Goal: Transaction & Acquisition: Purchase product/service

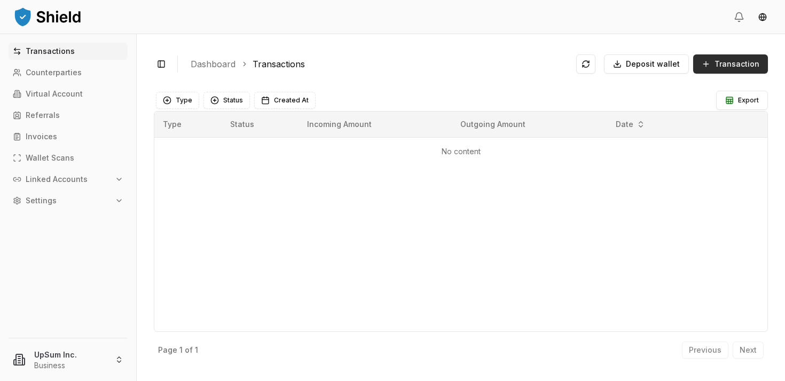
click at [737, 66] on span "Transaction" at bounding box center [736, 64] width 45 height 11
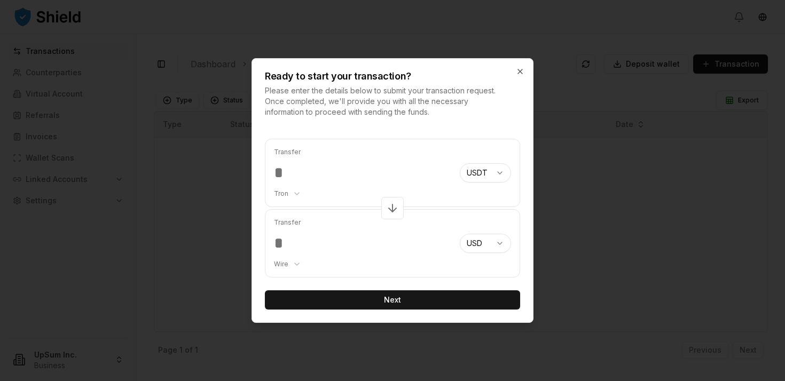
click at [402, 130] on div "Transfer *** Tron ******** ******** **** ******* USDT *** *** **** *** *** ****…" at bounding box center [392, 224] width 281 height 197
click at [339, 171] on input "***" at bounding box center [362, 172] width 177 height 19
drag, startPoint x: 292, startPoint y: 170, endPoint x: 306, endPoint y: 170, distance: 13.9
click at [306, 170] on input "***" at bounding box center [362, 172] width 177 height 19
click at [310, 175] on input "***" at bounding box center [362, 172] width 177 height 19
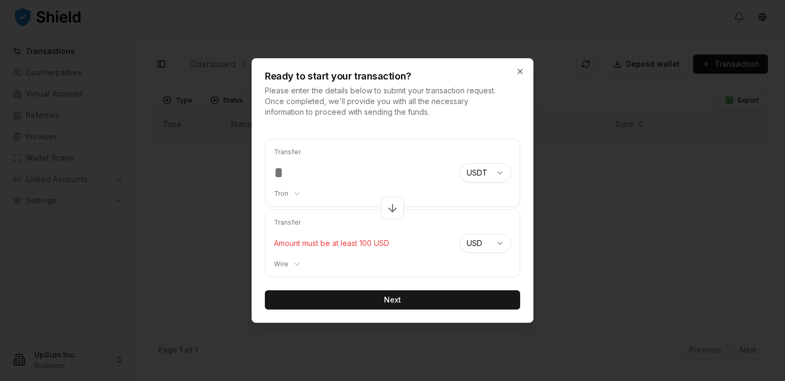
drag, startPoint x: 306, startPoint y: 175, endPoint x: 290, endPoint y: 171, distance: 16.4
click at [290, 171] on input "***" at bounding box center [362, 172] width 177 height 19
type input "***"
click at [379, 131] on div "Transfer *** Tron ******** ******** **** ******* USDT *** *** **** *** *** ****…" at bounding box center [392, 224] width 281 height 197
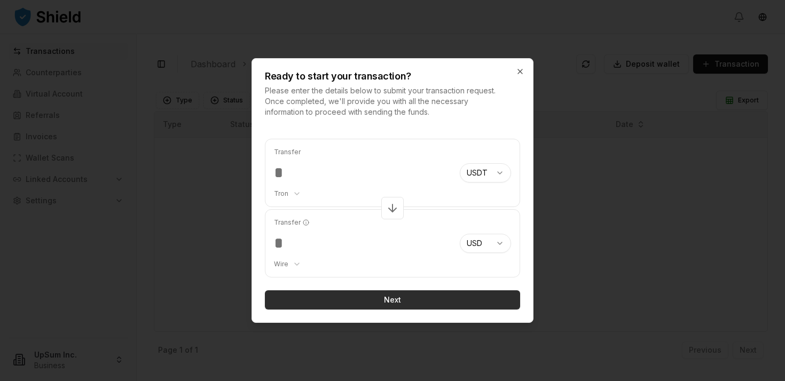
click at [366, 296] on button "Next" at bounding box center [392, 299] width 255 height 19
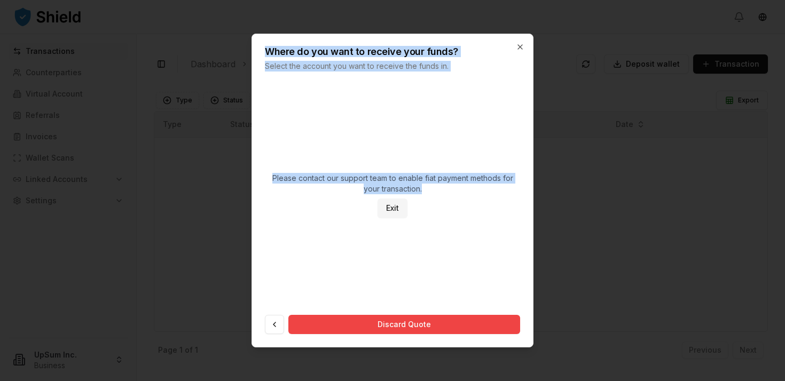
drag, startPoint x: 440, startPoint y: 187, endPoint x: 229, endPoint y: 169, distance: 212.2
click at [229, 169] on body "Transactions Counterparties Virtual Account Referrals Invoices Wallet Scans Lin…" at bounding box center [392, 190] width 785 height 381
click at [343, 184] on span "Please contact our support team to enable fiat payment methods for your transac…" at bounding box center [392, 183] width 255 height 21
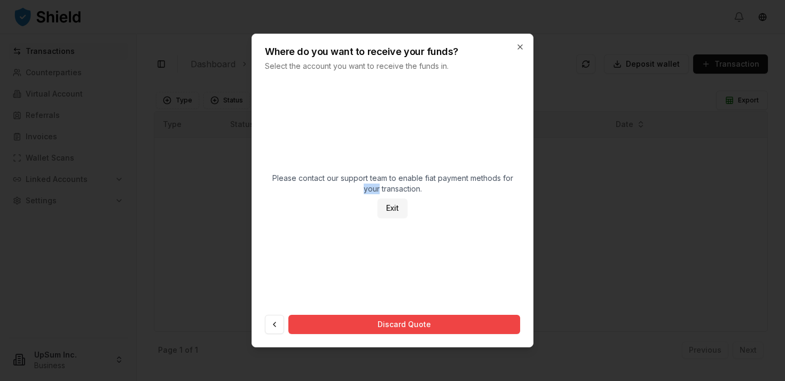
click at [343, 184] on span "Please contact our support team to enable fiat payment methods for your transac…" at bounding box center [392, 183] width 255 height 21
click at [443, 195] on div "Please contact our support team to enable fiat payment methods for your transac…" at bounding box center [392, 195] width 255 height 205
drag, startPoint x: 477, startPoint y: 191, endPoint x: 261, endPoint y: 178, distance: 217.2
click at [261, 178] on div "Please contact our support team to enable fiat payment methods for your transac…" at bounding box center [392, 213] width 281 height 267
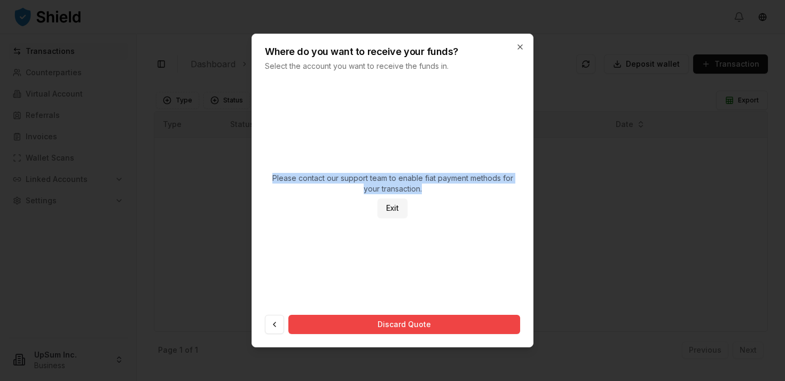
copy span "Please contact our support team to enable fiat payment methods for your transac…"
click at [521, 43] on icon "button" at bounding box center [520, 47] width 9 height 9
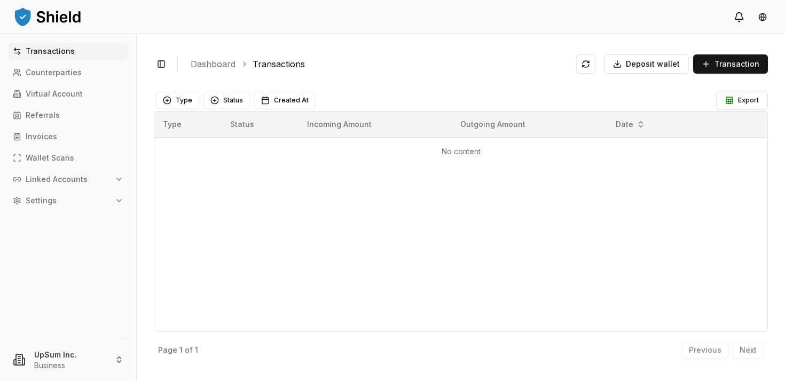
click at [738, 16] on icon at bounding box center [739, 17] width 11 height 11
click at [737, 20] on icon at bounding box center [739, 17] width 11 height 11
click at [82, 203] on button "Settings" at bounding box center [68, 200] width 119 height 17
click at [56, 359] on html "Transactions Counterparties Virtual Account Referrals Invoices Wallet Scans Lin…" at bounding box center [392, 190] width 785 height 381
click at [73, 235] on div "About us" at bounding box center [68, 229] width 122 height 17
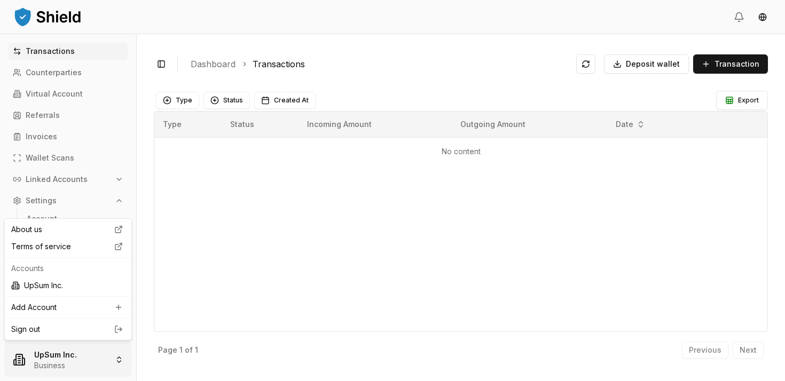
click at [67, 363] on html "Transactions Counterparties Virtual Account Referrals Invoices Wallet Scans Lin…" at bounding box center [392, 190] width 785 height 381
click at [194, 218] on html "Transactions Counterparties Virtual Account Referrals Invoices Wallet Scans Lin…" at bounding box center [392, 190] width 785 height 381
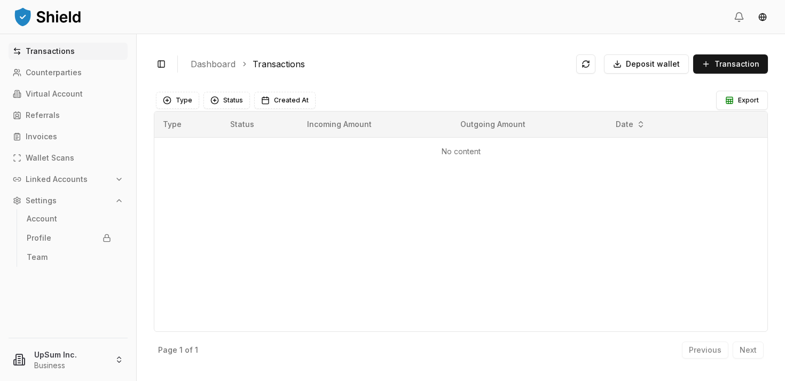
click at [261, 169] on div "Type Status Incoming Amount Outgoing Amount Date No content" at bounding box center [461, 221] width 614 height 221
click at [76, 46] on link "Transactions" at bounding box center [68, 51] width 119 height 17
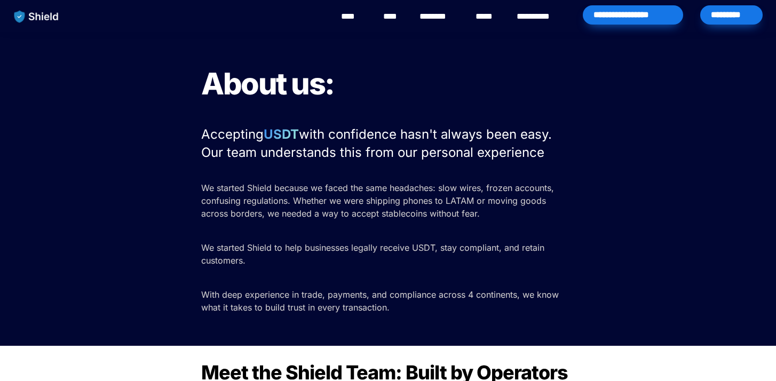
drag, startPoint x: 295, startPoint y: 147, endPoint x: 316, endPoint y: 191, distance: 48.5
click at [295, 147] on span "with confidence hasn't always been easy. Our team understands this from our per…" at bounding box center [378, 144] width 355 height 34
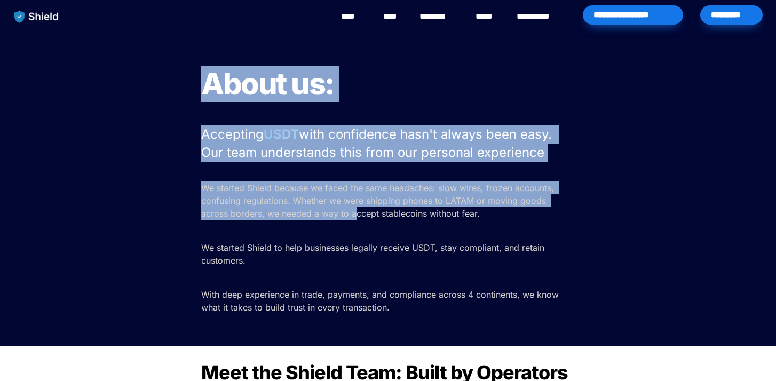
drag, startPoint x: 326, startPoint y: 219, endPoint x: 165, endPoint y: 103, distance: 198.1
click at [165, 103] on div "About us: Accepting USDT with confidence hasn't always been easy. Our team unde…" at bounding box center [388, 189] width 776 height 314
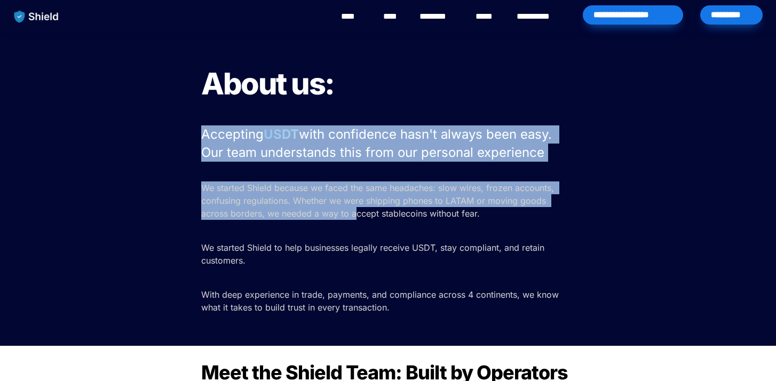
click at [167, 104] on div "About us: Accepting USDT with confidence hasn't always been easy. Our team unde…" at bounding box center [388, 189] width 776 height 314
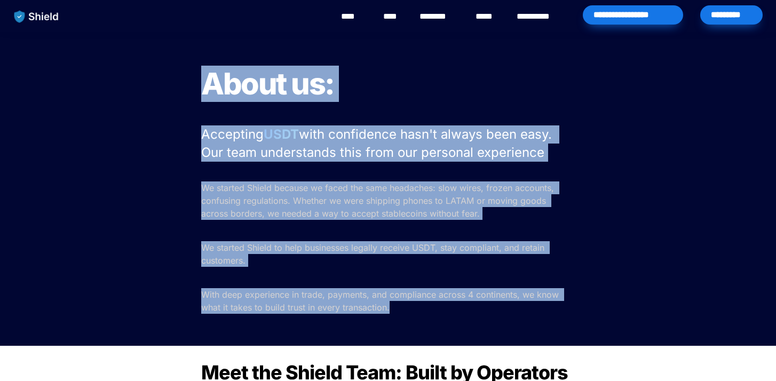
drag, startPoint x: 183, startPoint y: 69, endPoint x: 452, endPoint y: 320, distance: 368.0
click at [452, 320] on div "About us: Accepting USDT with confidence hasn't always been easy. Our team unde…" at bounding box center [388, 189] width 776 height 314
drag, startPoint x: 388, startPoint y: 289, endPoint x: 186, endPoint y: 68, distance: 299.7
click at [186, 68] on div "About us: Accepting USDT with confidence hasn't always been easy. Our team unde…" at bounding box center [388, 189] width 776 height 314
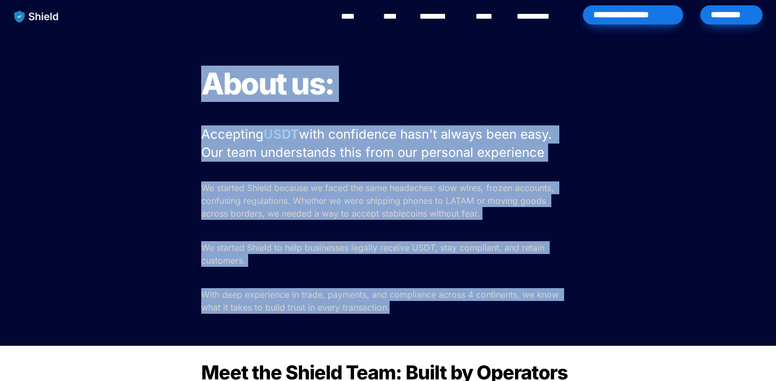
click at [186, 68] on div "About us: Accepting USDT with confidence hasn't always been easy. Our team unde…" at bounding box center [388, 189] width 776 height 314
